Goal: Find specific page/section: Find specific page/section

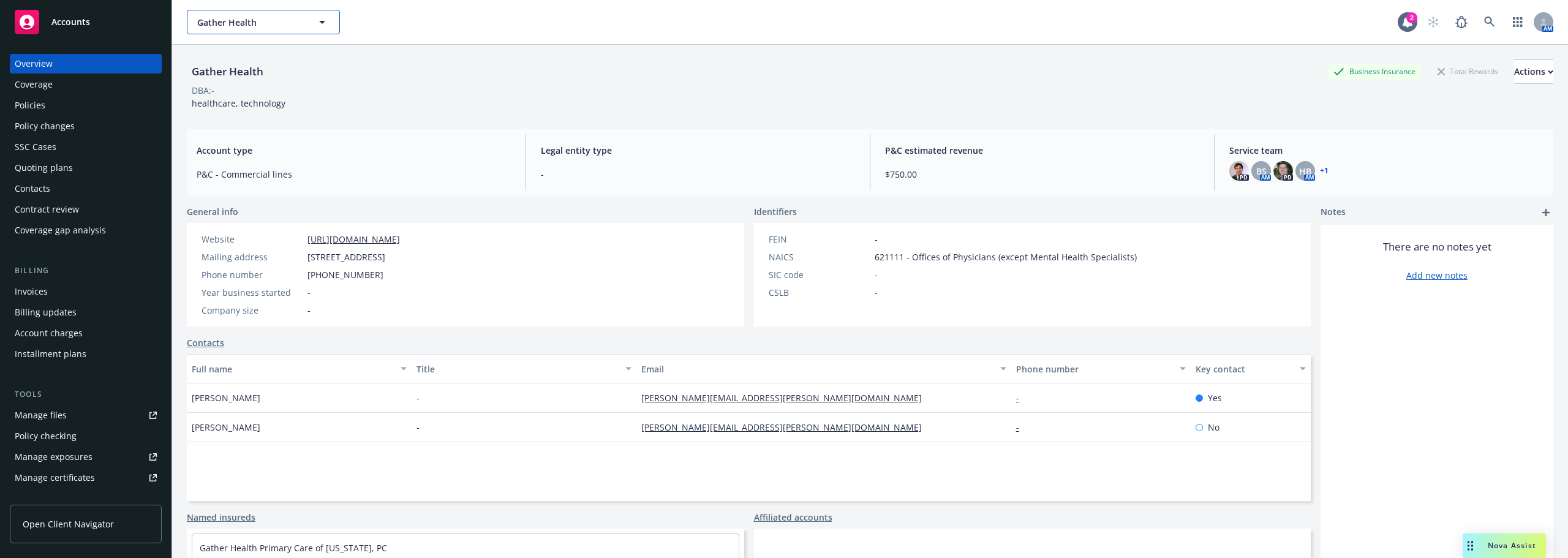
click at [227, 21] on span "Gather Health" at bounding box center [250, 22] width 106 height 13
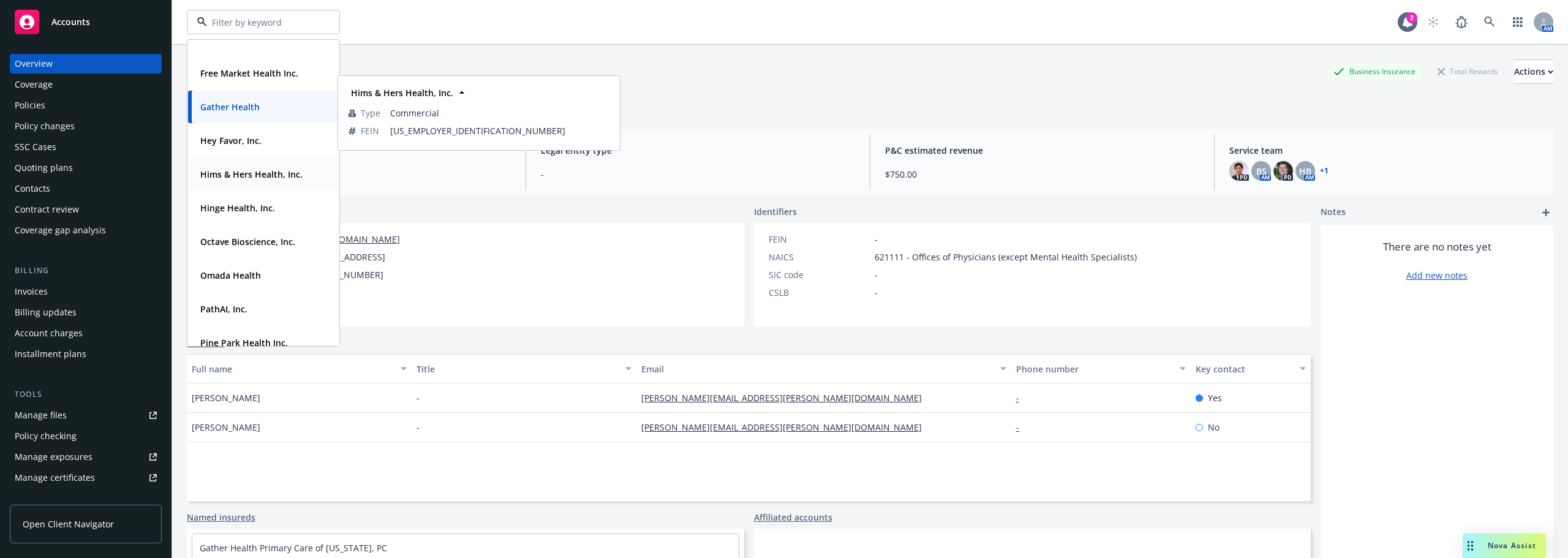
scroll to position [306, 0]
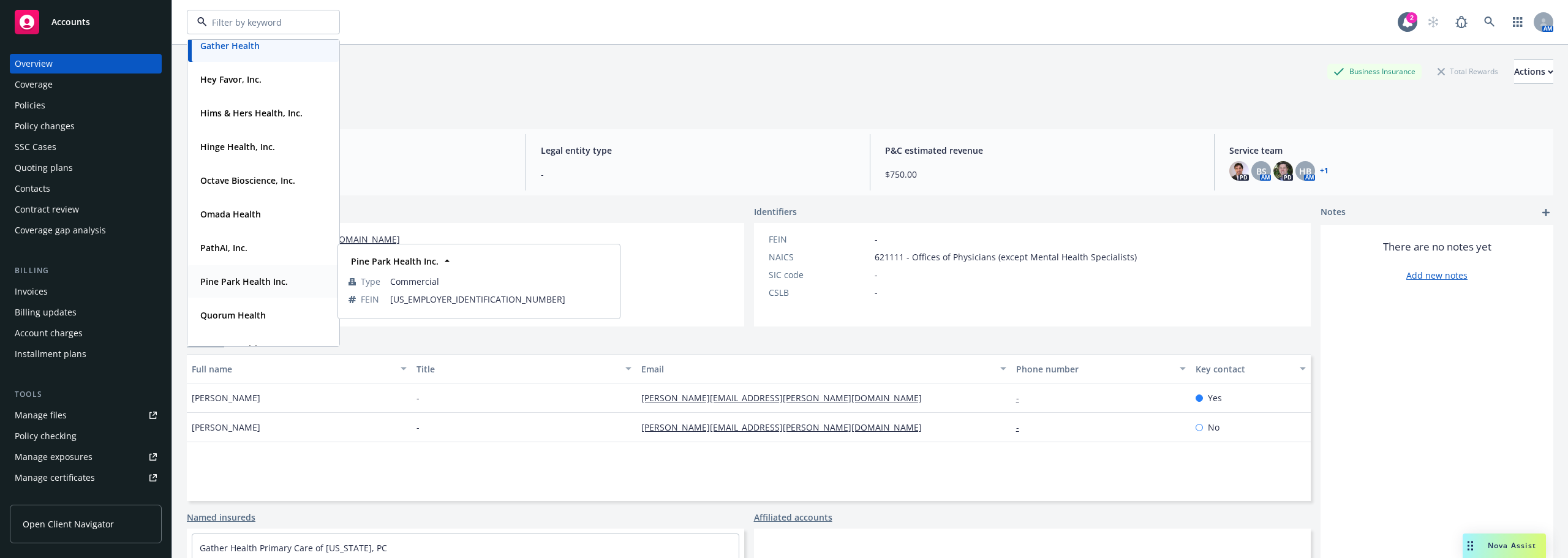
click at [263, 286] on strong "Pine Park Health Inc." at bounding box center [244, 281] width 88 height 11
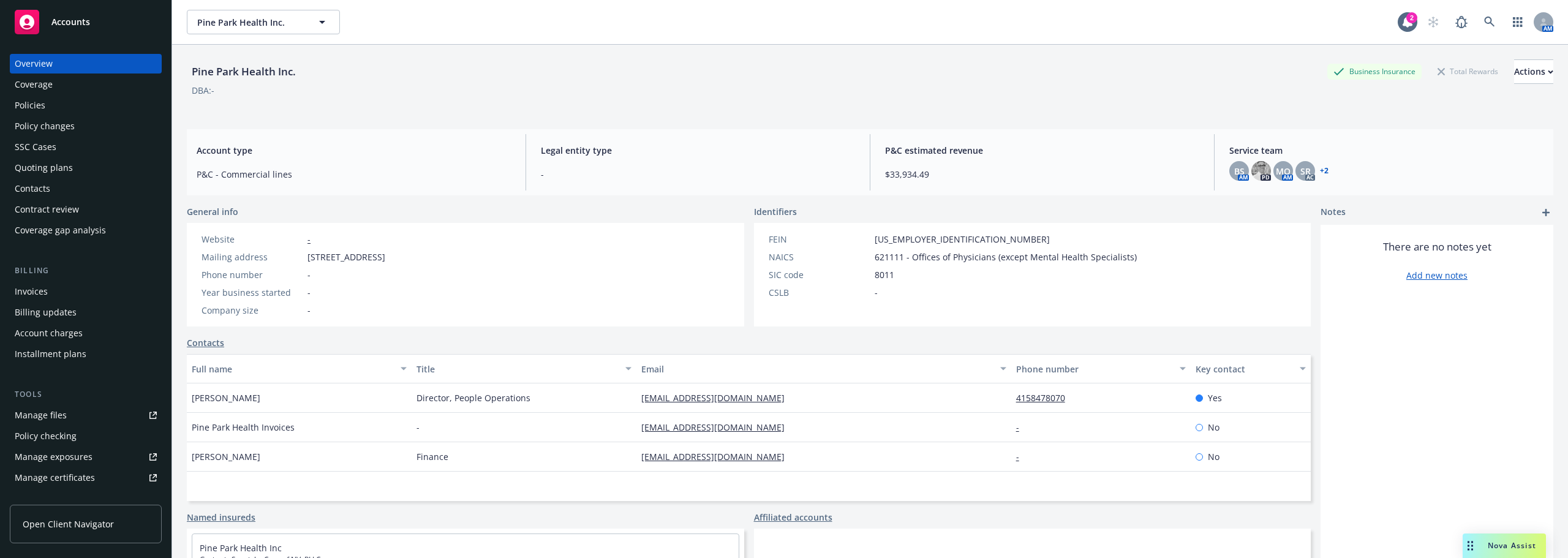
click at [63, 103] on div "Policies" at bounding box center [86, 105] width 142 height 20
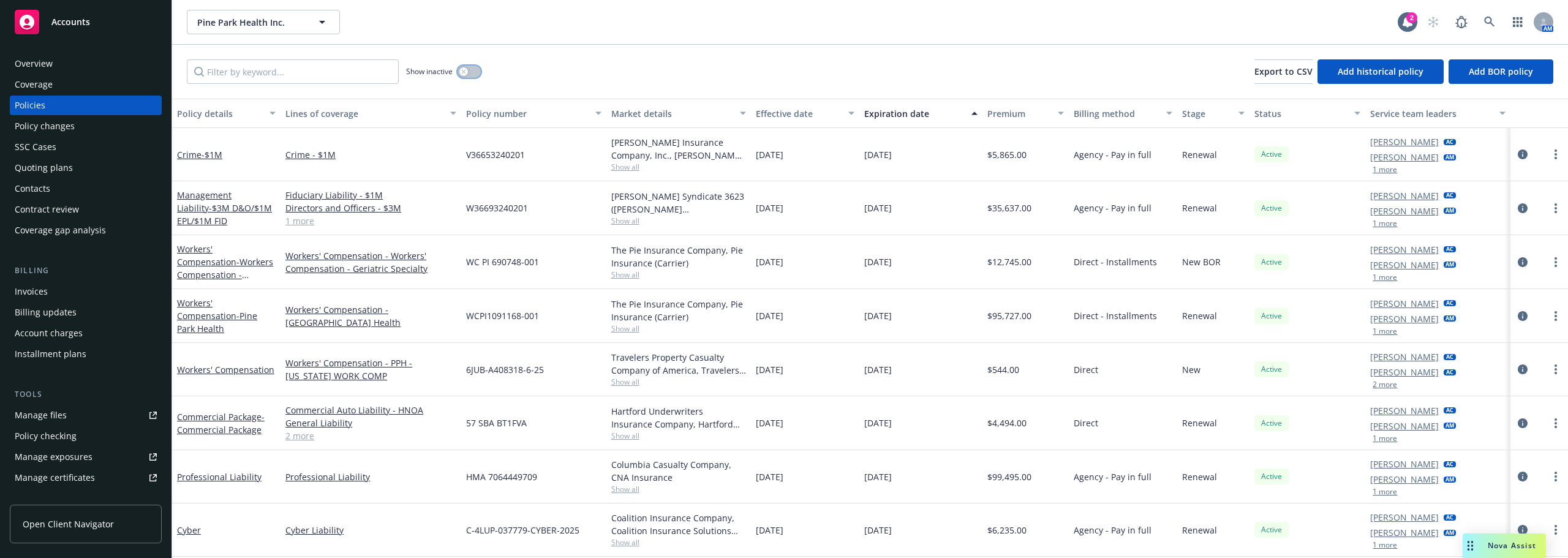
click at [471, 70] on button "button" at bounding box center [469, 71] width 23 height 12
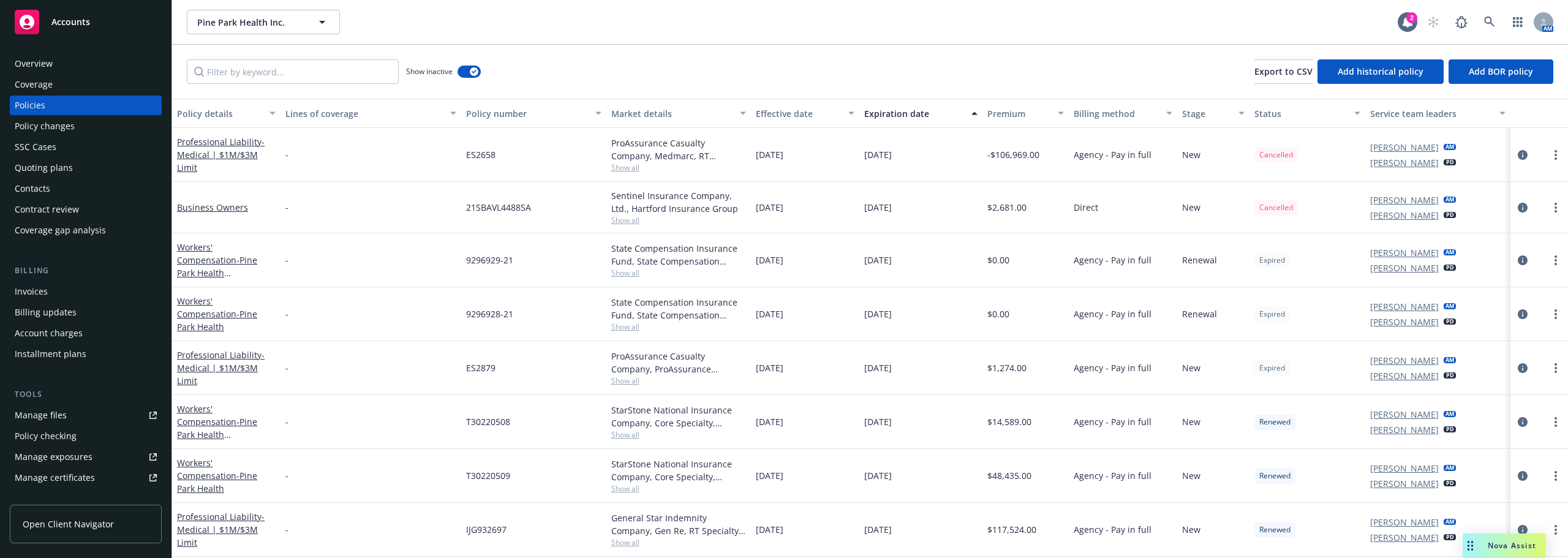
click at [789, 374] on div "11/05/2021" at bounding box center [805, 368] width 108 height 54
click at [786, 128] on div "05/28/2021" at bounding box center [805, 155] width 108 height 54
click at [789, 118] on div "Effective date" at bounding box center [798, 113] width 85 height 13
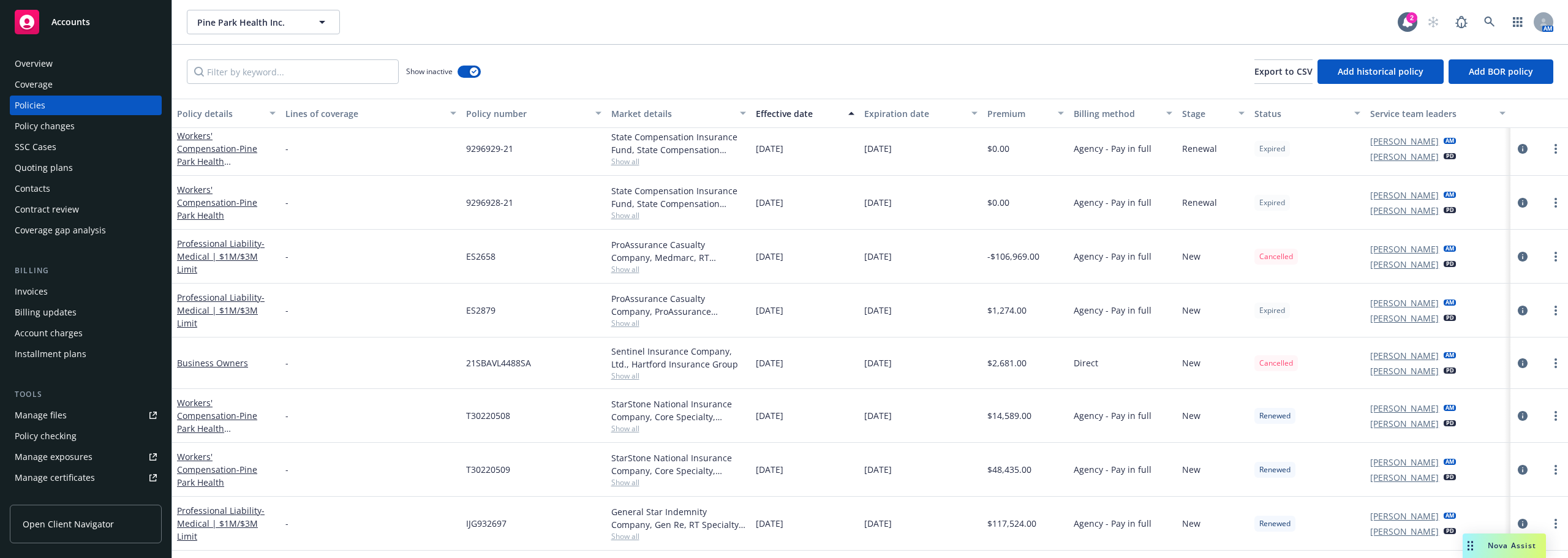
scroll to position [61, 0]
click at [801, 256] on div "05/28/2021" at bounding box center [805, 256] width 108 height 54
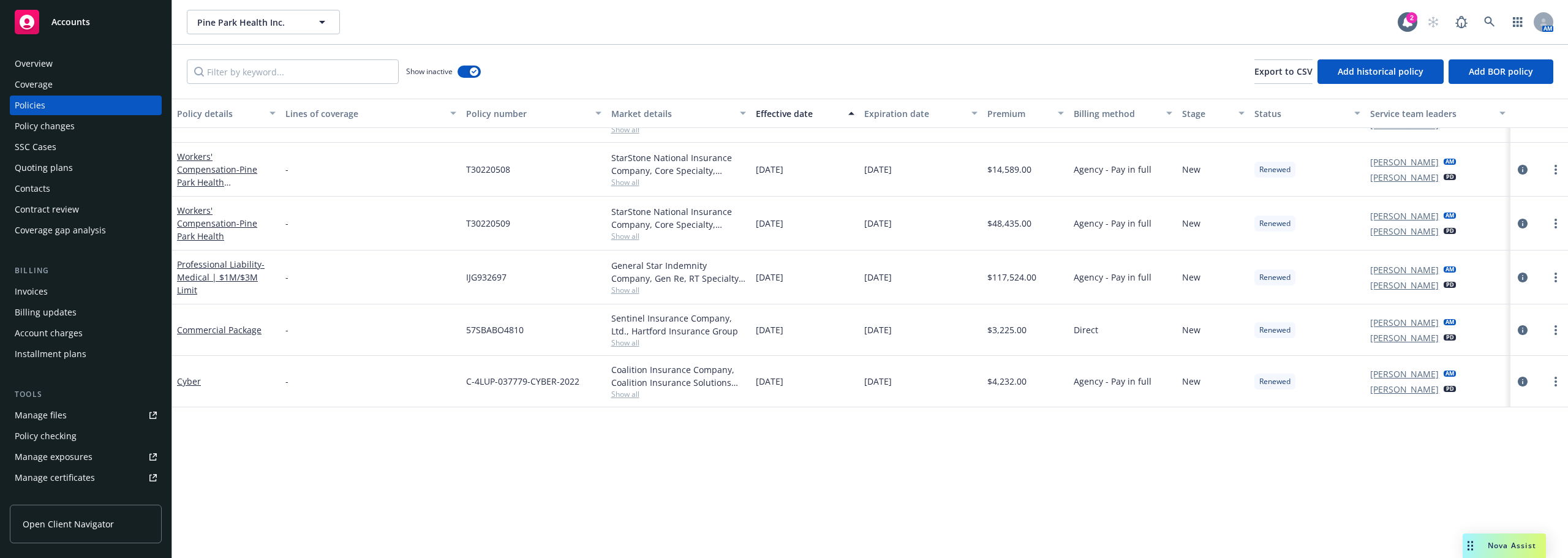
scroll to position [0, 0]
